Goal: Task Accomplishment & Management: Use online tool/utility

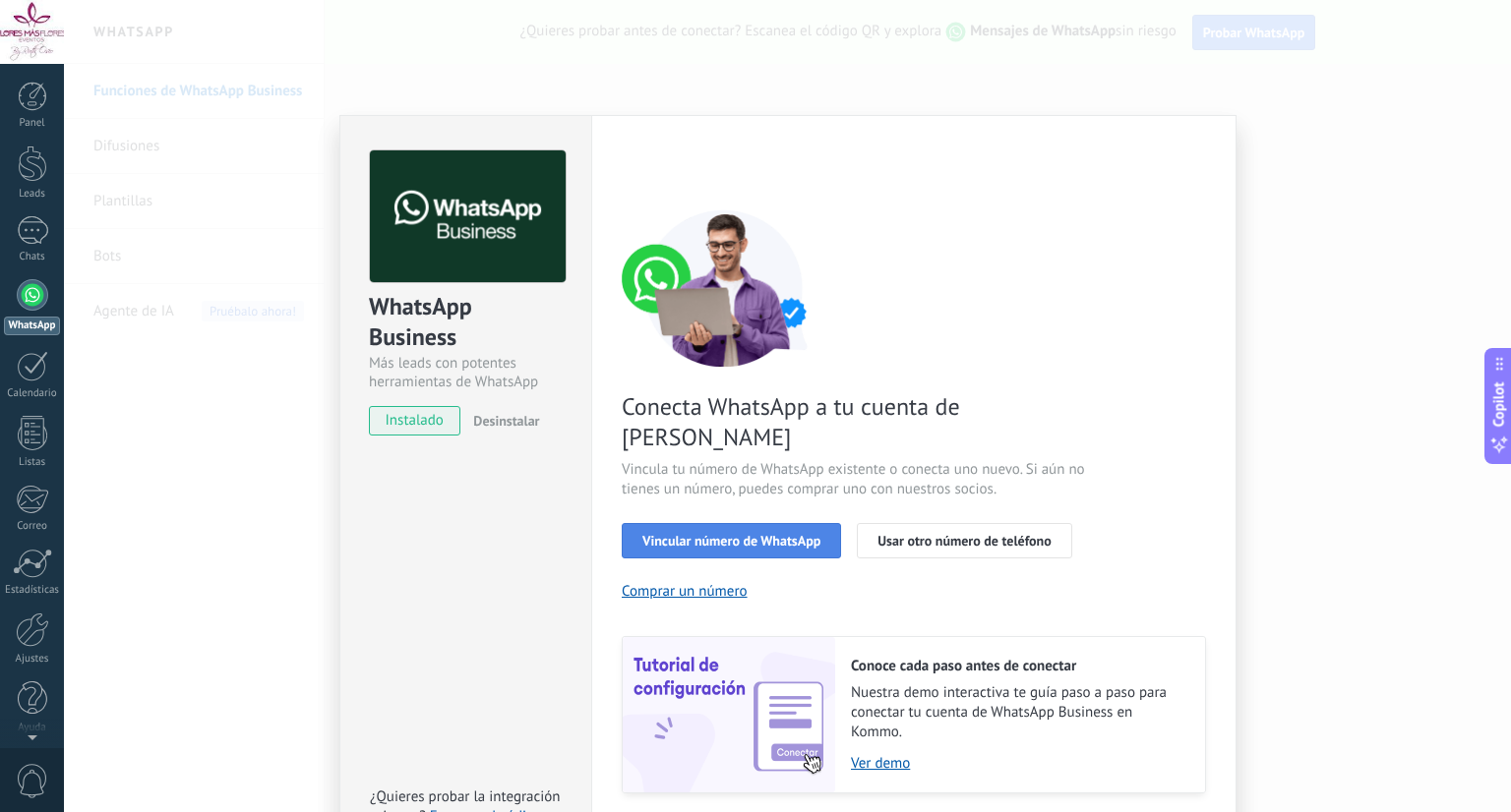
click at [744, 534] on span "Vincular número de WhatsApp" at bounding box center [731, 541] width 178 height 14
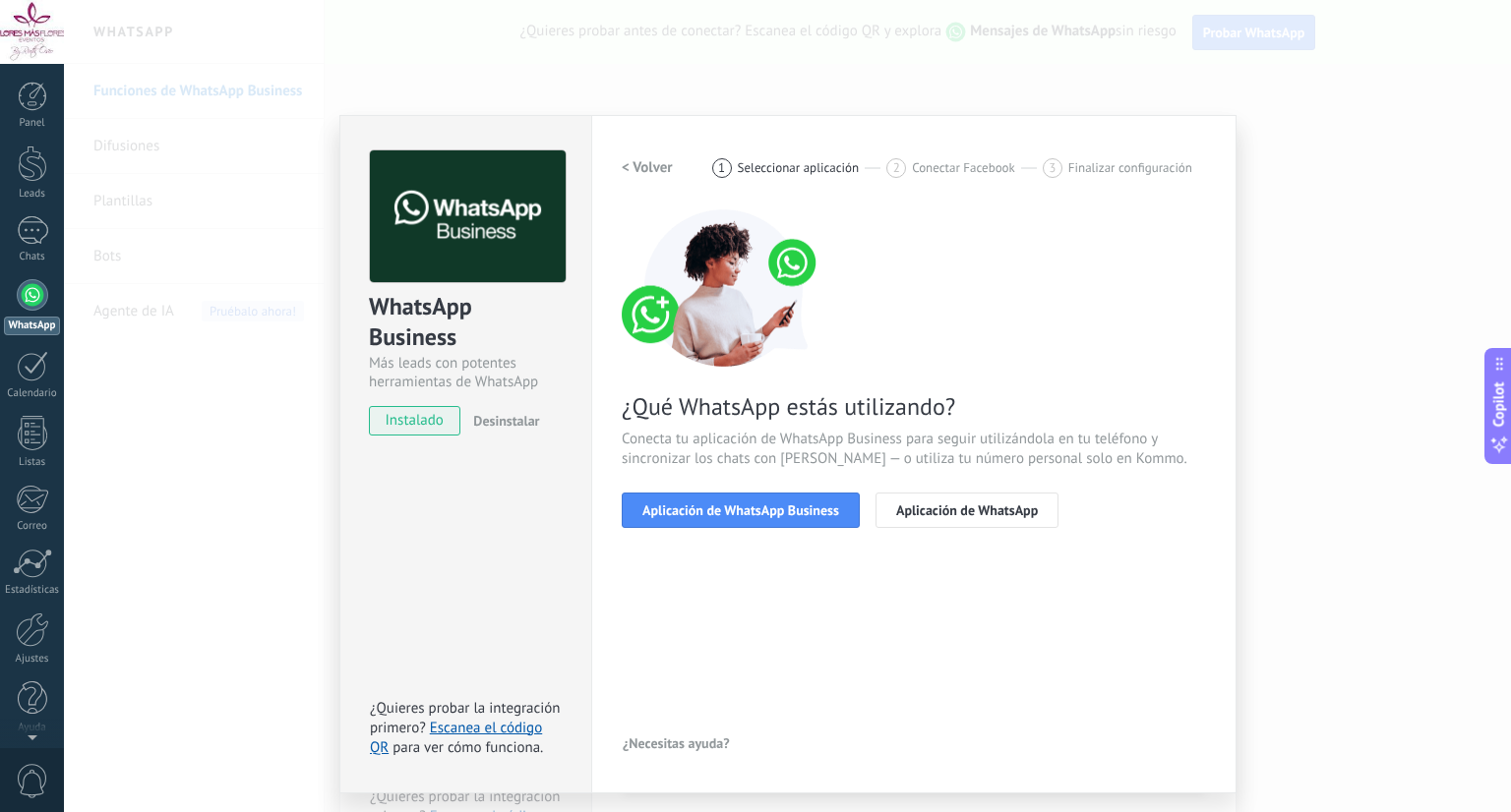
click at [744, 504] on span "Aplicación de WhatsApp Business" at bounding box center [740, 510] width 197 height 14
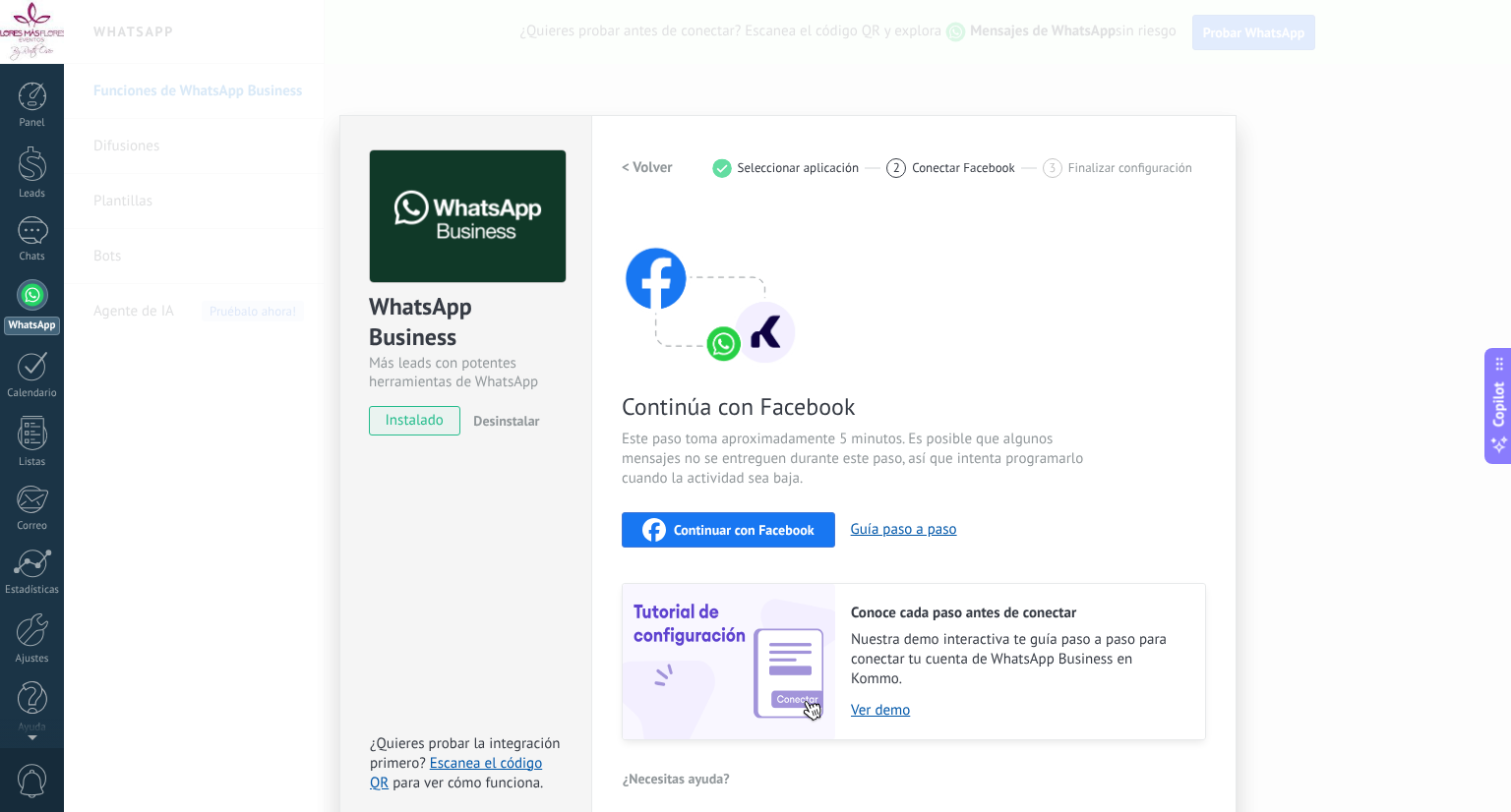
click at [744, 523] on span "Continuar con Facebook" at bounding box center [744, 530] width 141 height 14
click at [1483, 146] on div "WhatsApp Business Más leads con potentes herramientas de WhatsApp instalado Des…" at bounding box center [788, 406] width 1447 height 812
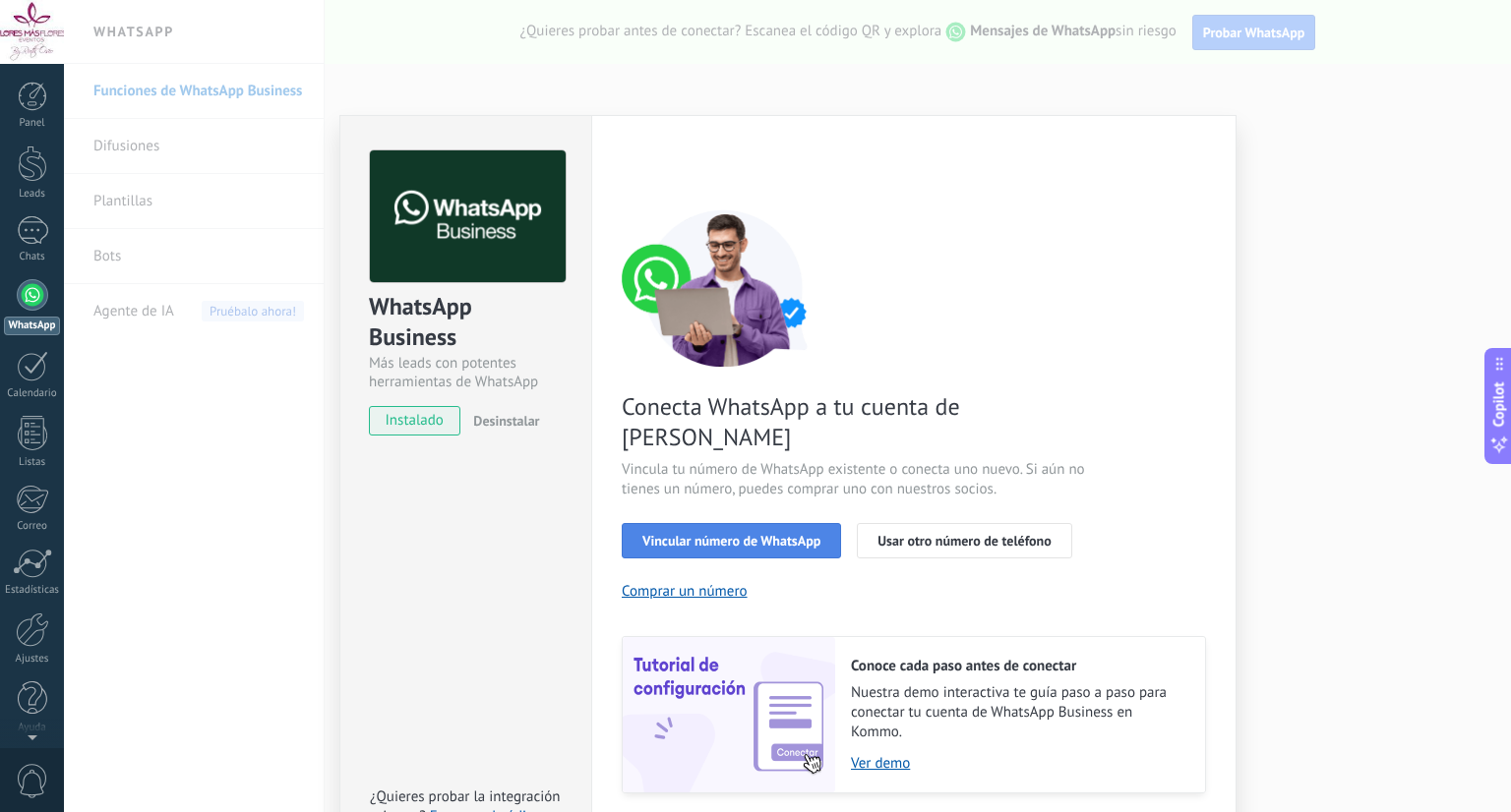
click at [738, 534] on span "Vincular número de WhatsApp" at bounding box center [731, 541] width 178 height 14
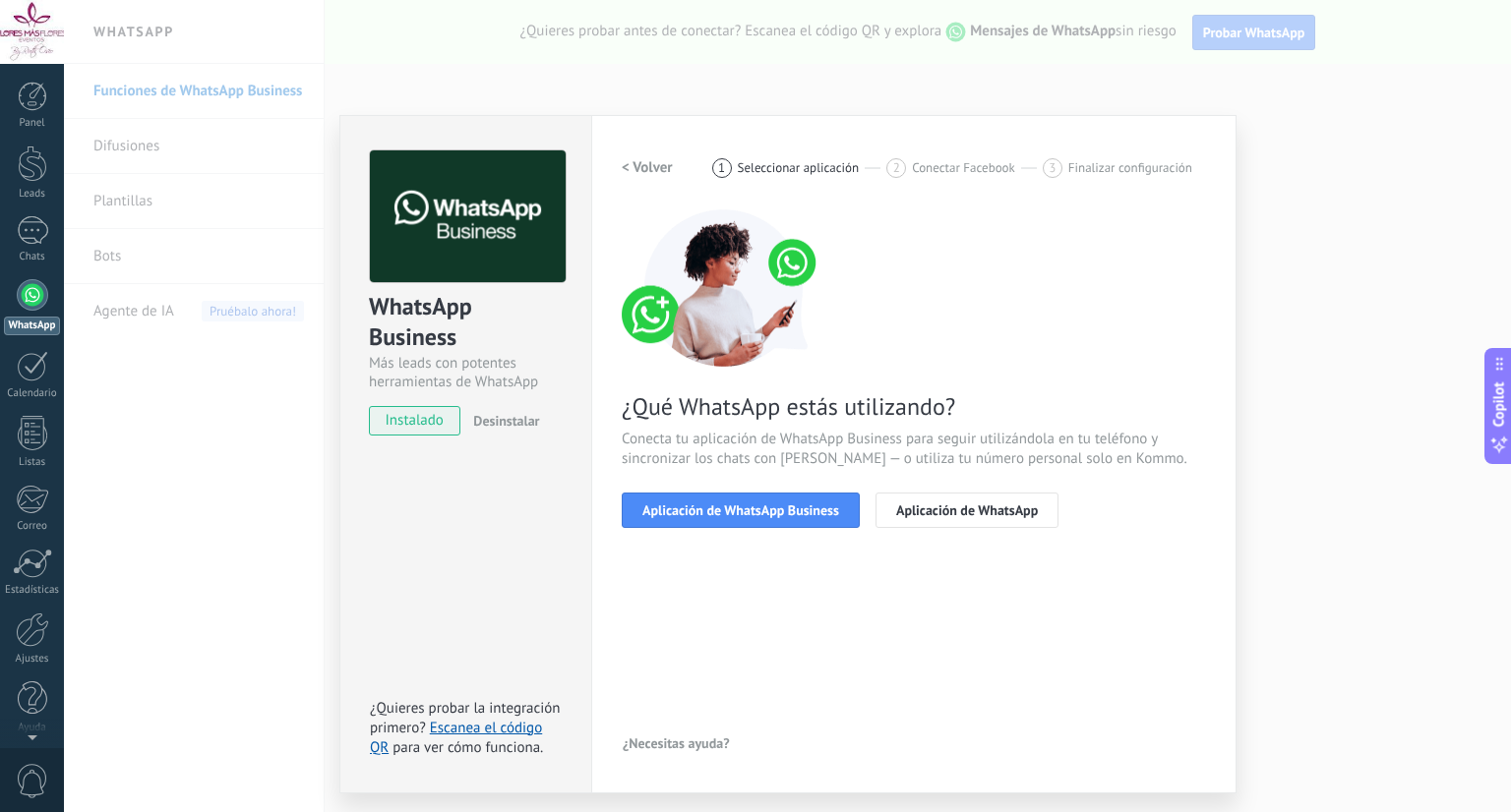
click at [738, 504] on span "Aplicación de WhatsApp Business" at bounding box center [740, 510] width 197 height 14
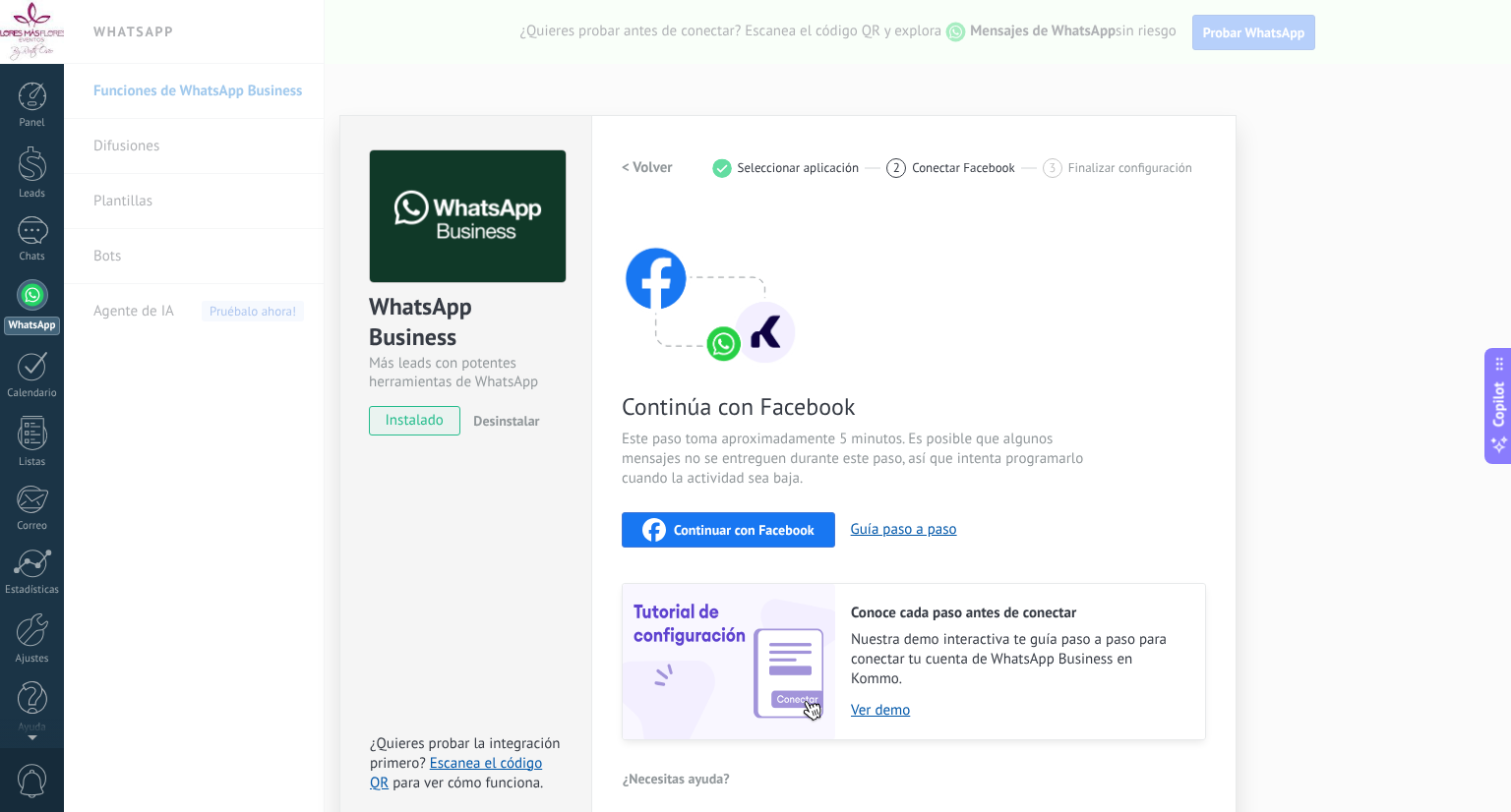
click at [743, 525] on span "Continuar con Facebook" at bounding box center [744, 530] width 141 height 14
